Goal: Task Accomplishment & Management: Manage account settings

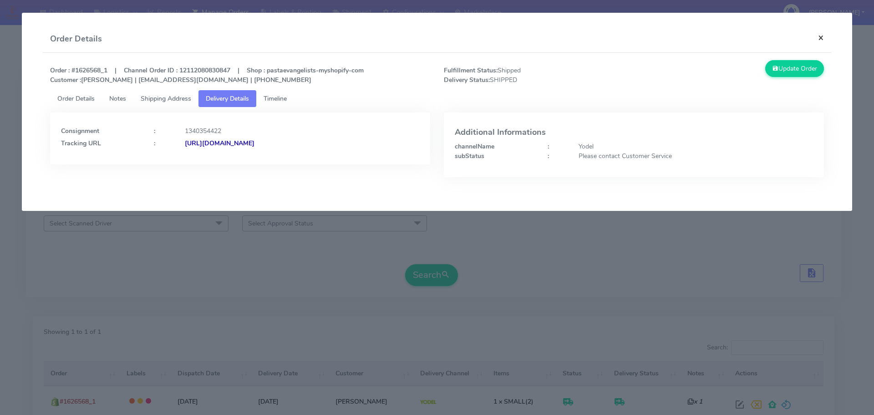
click at [825, 38] on button "×" at bounding box center [821, 37] width 20 height 24
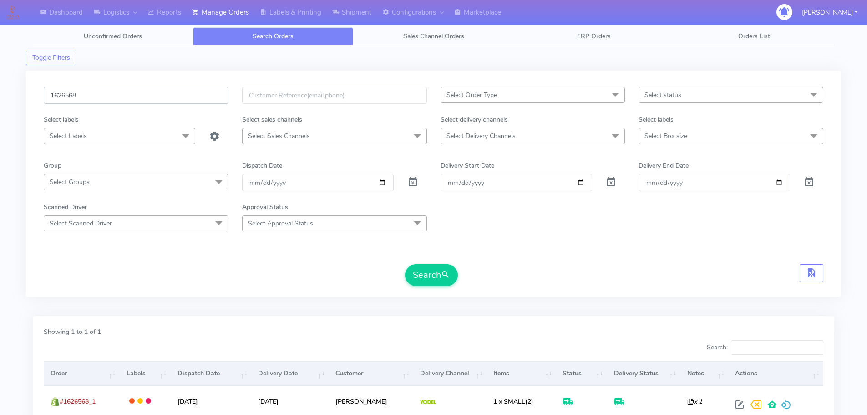
click at [131, 100] on input "1626568" at bounding box center [136, 95] width 185 height 17
paste input "81"
type input "1626581"
drag, startPoint x: 414, startPoint y: 185, endPoint x: 420, endPoint y: 186, distance: 6.1
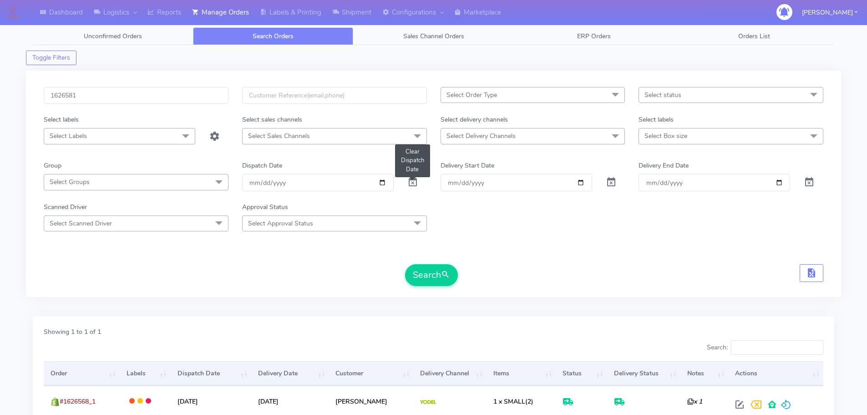
click at [415, 184] on span at bounding box center [413, 184] width 11 height 9
click at [432, 271] on button "Search" at bounding box center [431, 275] width 53 height 22
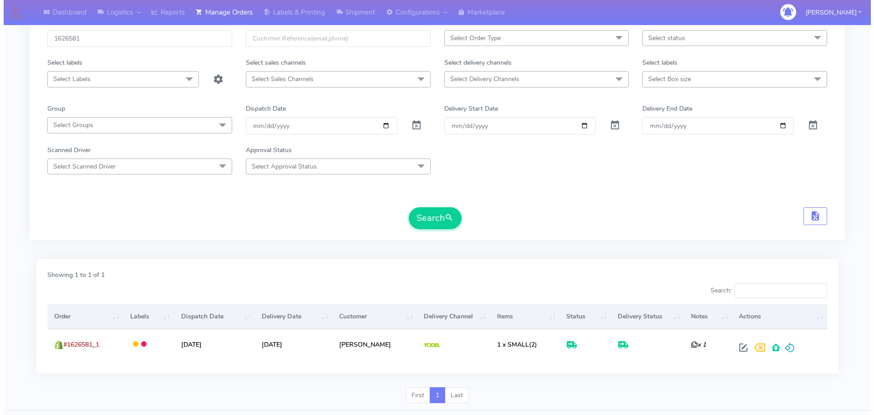
scroll to position [80, 0]
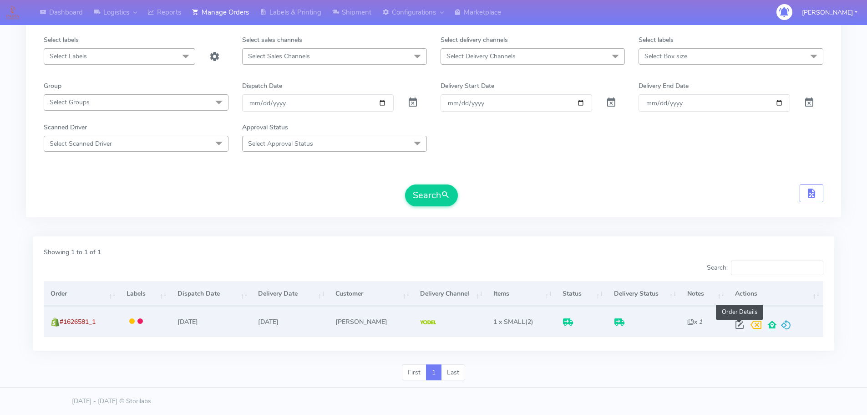
click at [739, 330] on span at bounding box center [740, 326] width 16 height 9
select select "5"
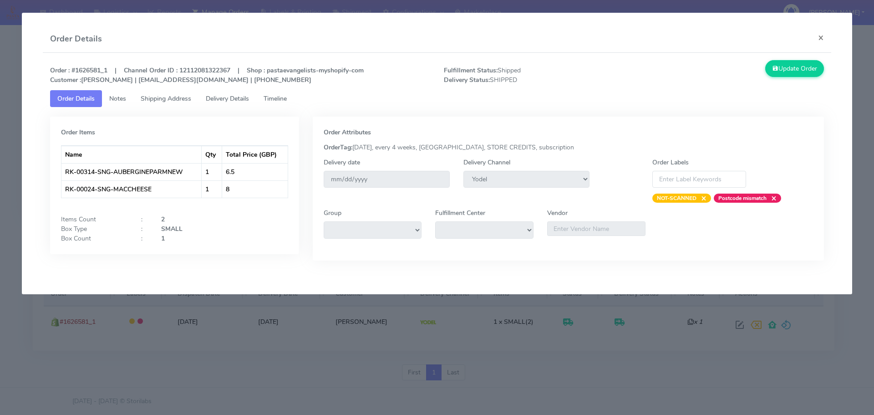
click at [244, 102] on span "Delivery Details" at bounding box center [227, 98] width 43 height 9
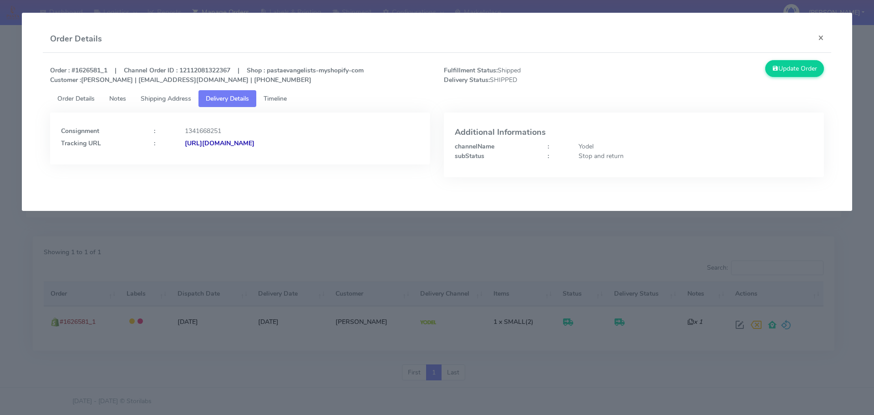
click at [194, 101] on link "Shipping Address" at bounding box center [165, 98] width 65 height 17
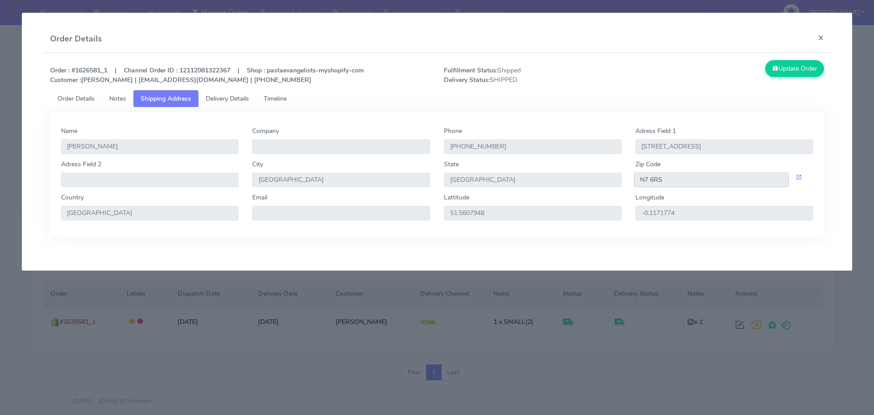
drag, startPoint x: 664, startPoint y: 184, endPoint x: 518, endPoint y: 159, distance: 148.2
click at [625, 186] on div "Adress Field 2 City [GEOGRAPHIC_DATA] [GEOGRAPHIC_DATA] Zip Code N7 6RS" at bounding box center [437, 175] width 766 height 33
click at [236, 98] on span "Delivery Details" at bounding box center [227, 98] width 43 height 9
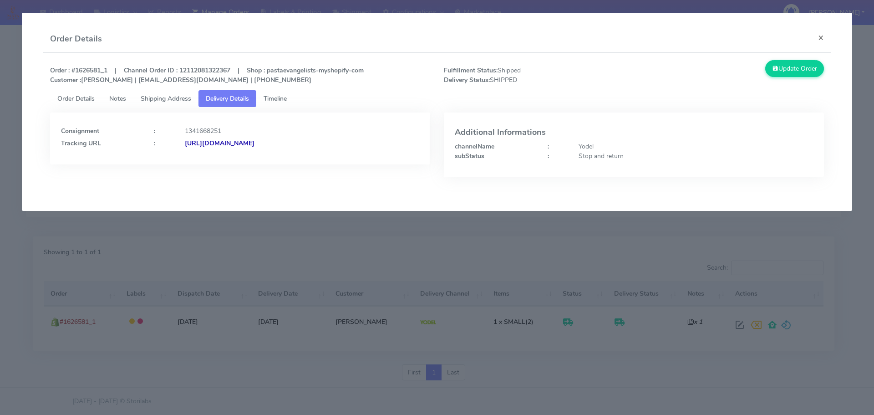
click at [255, 141] on strong "[URL][DOMAIN_NAME]" at bounding box center [220, 143] width 70 height 9
copy strong "1626581"
drag, startPoint x: 103, startPoint y: 71, endPoint x: 75, endPoint y: 71, distance: 28.7
click at [75, 71] on strong "Order : #1626581_1 | Channel Order ID : 12112081322367 | Shop : pastaevangelist…" at bounding box center [207, 75] width 314 height 18
